Goal: Complete application form

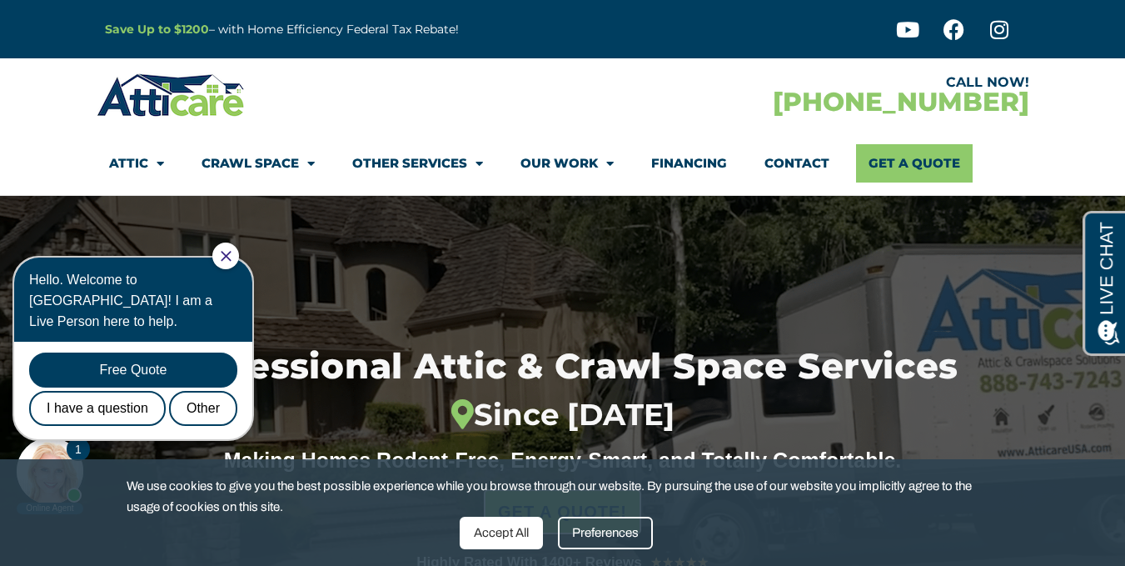
click at [806, 157] on link "Contact" at bounding box center [797, 163] width 65 height 38
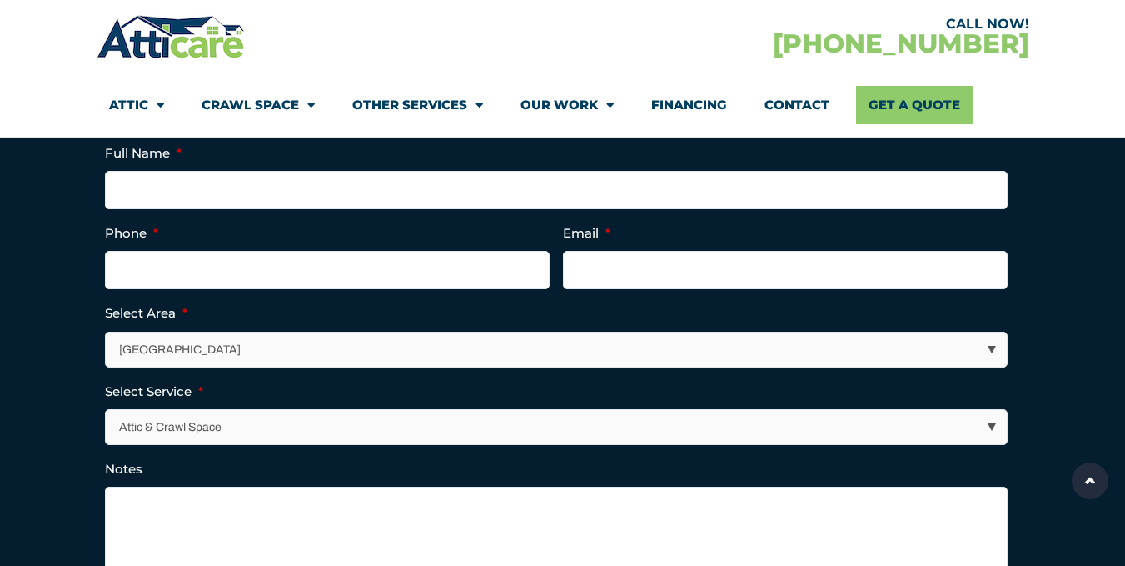
scroll to position [465, 0]
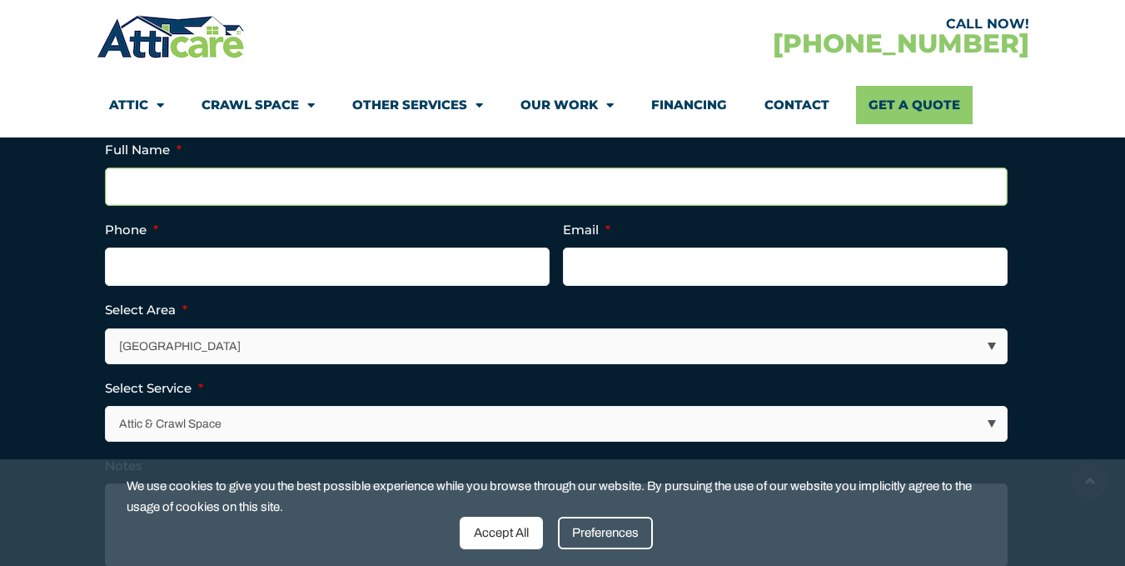
click at [420, 190] on input "Full Name *" at bounding box center [556, 186] width 903 height 38
type input "Alice Hughes"
type input "5413991107"
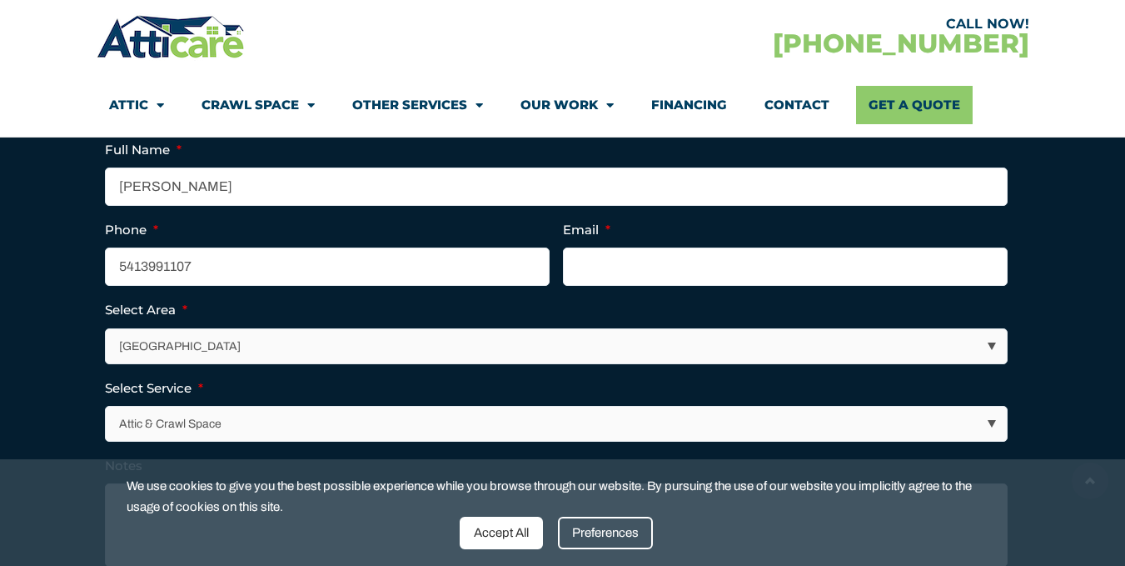
type input "ahughes8086@gmail.com"
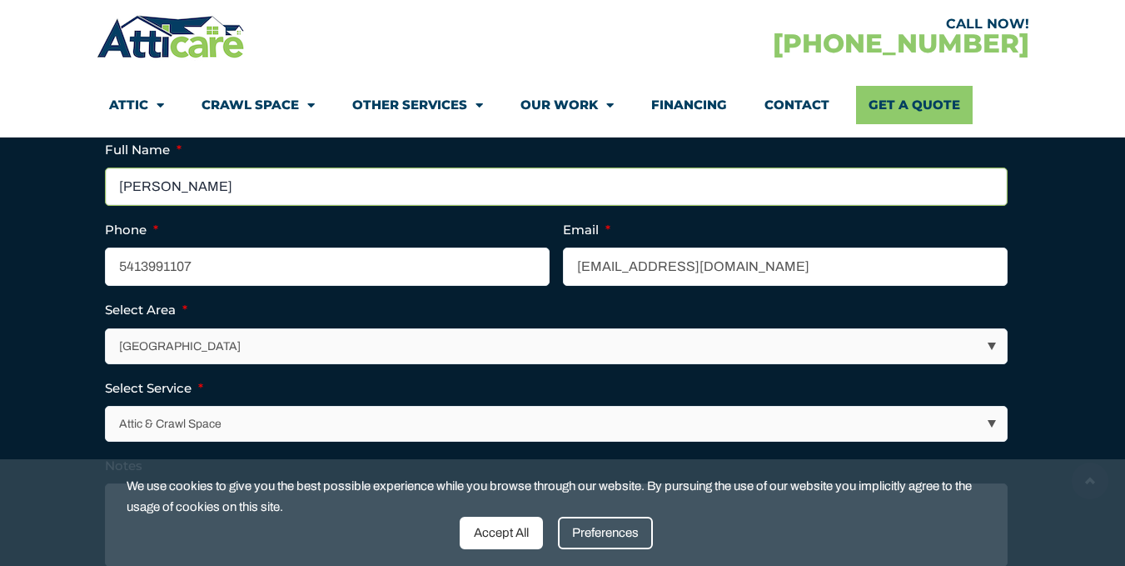
type input "(541) 399-1107"
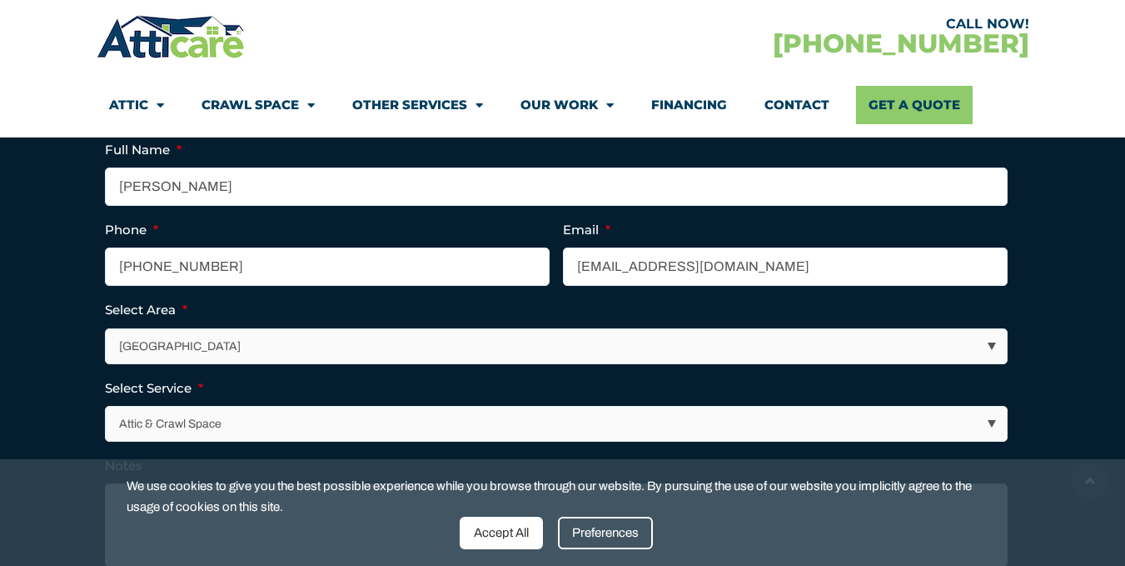
click at [505, 536] on div "Accept All" at bounding box center [501, 532] width 83 height 32
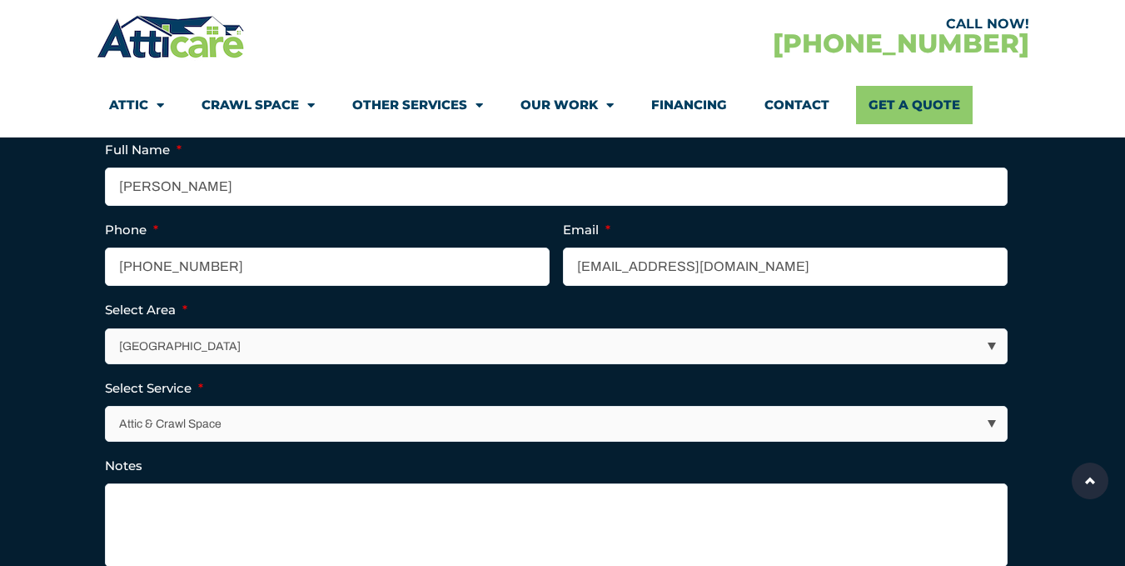
click at [396, 346] on select "Los Angeles Area San Francisco Bay Area New Jersey / New York Area Other Areas" at bounding box center [556, 346] width 901 height 34
select select "New Jersey / New York Area"
click at [106, 329] on select "Los Angeles Area San Francisco Bay Area New Jersey / New York Area Other Areas" at bounding box center [556, 346] width 901 height 34
click at [273, 435] on select "Attic & Crawl Space Insulation Roofing Solar Energy Other Services" at bounding box center [556, 423] width 901 height 34
select select "Insulation"
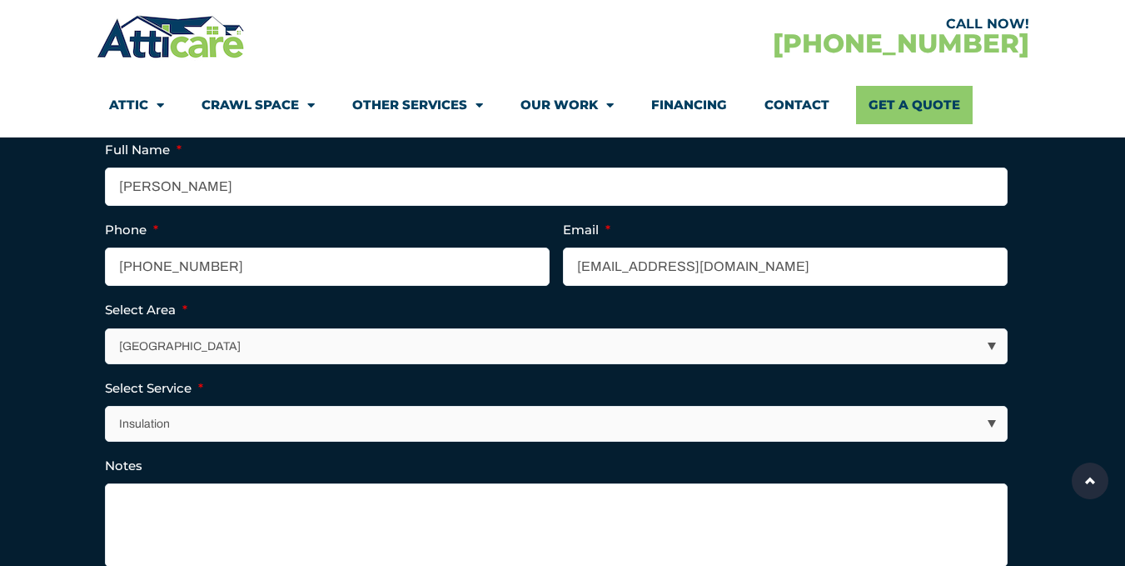
click at [106, 406] on select "Attic & Crawl Space Insulation Roofing Solar Energy Other Services" at bounding box center [556, 423] width 901 height 34
click at [201, 518] on textarea "Notes" at bounding box center [556, 524] width 903 height 83
paste textarea "**We need an insulation contractor; the project deadline appears to be tight.**…"
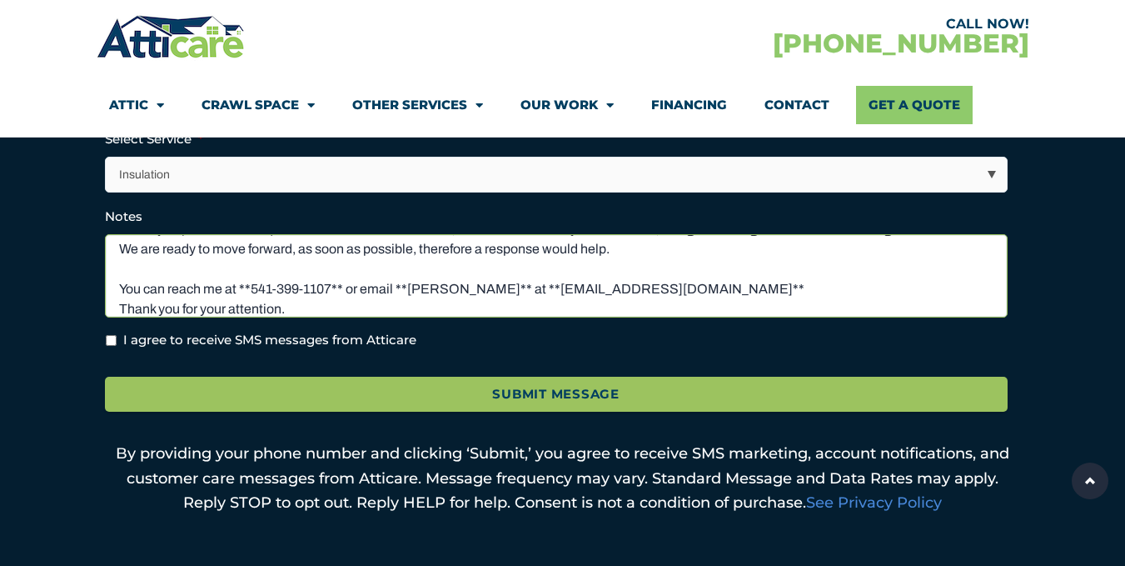
scroll to position [759, 0]
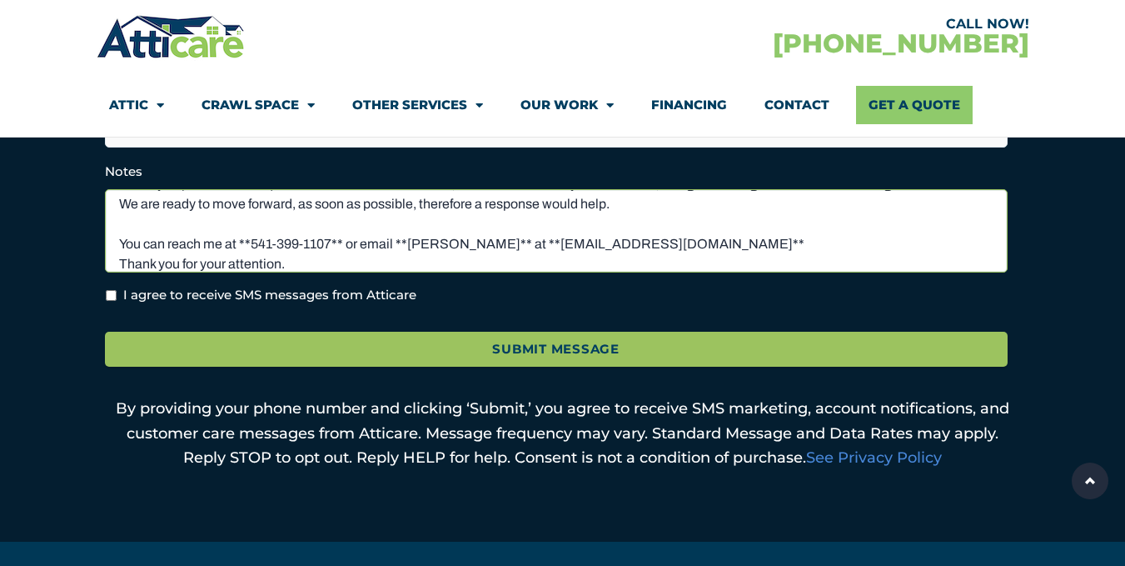
type textarea "**We need an insulation contractor; the project deadline appears to be tight.**…"
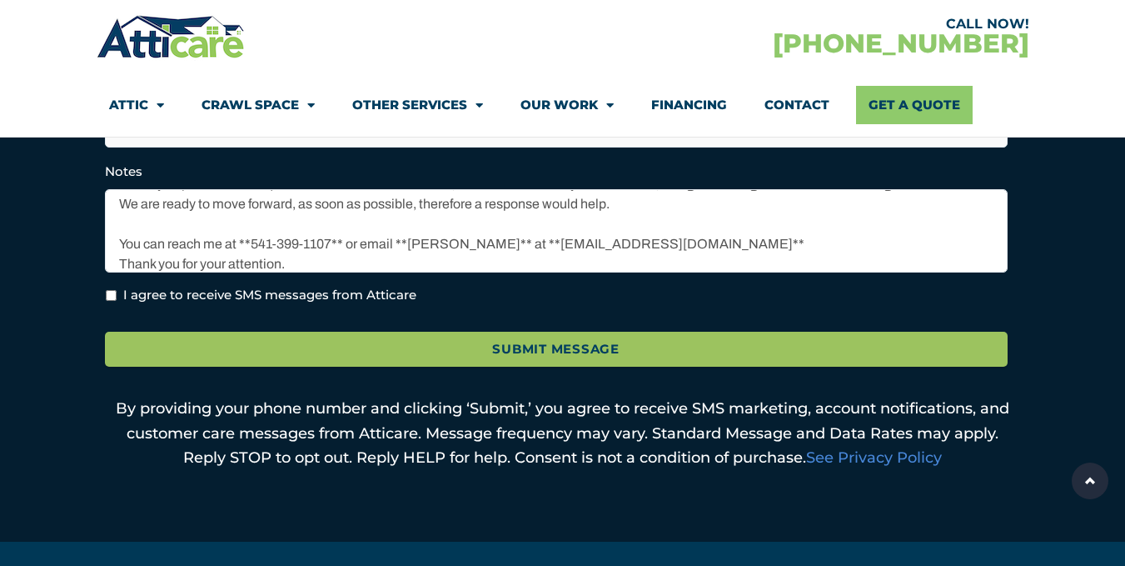
click at [109, 296] on input "I agree to receive SMS messages from Atticare" at bounding box center [111, 295] width 11 height 11
checkbox input "true"
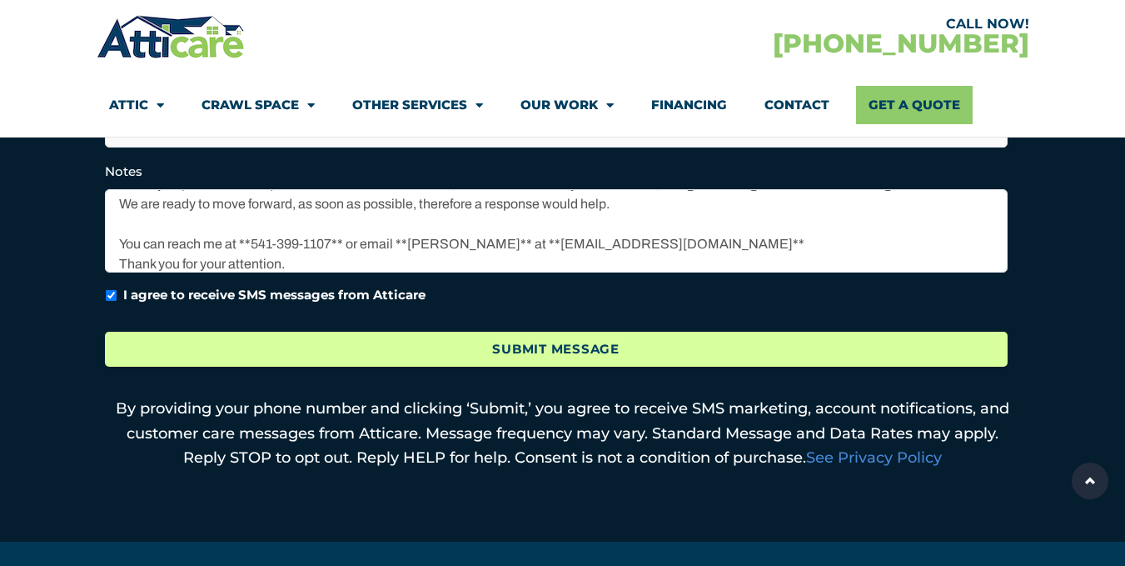
click at [524, 342] on input "Submit Message" at bounding box center [556, 349] width 903 height 36
